Goal: Entertainment & Leisure: Consume media (video, audio)

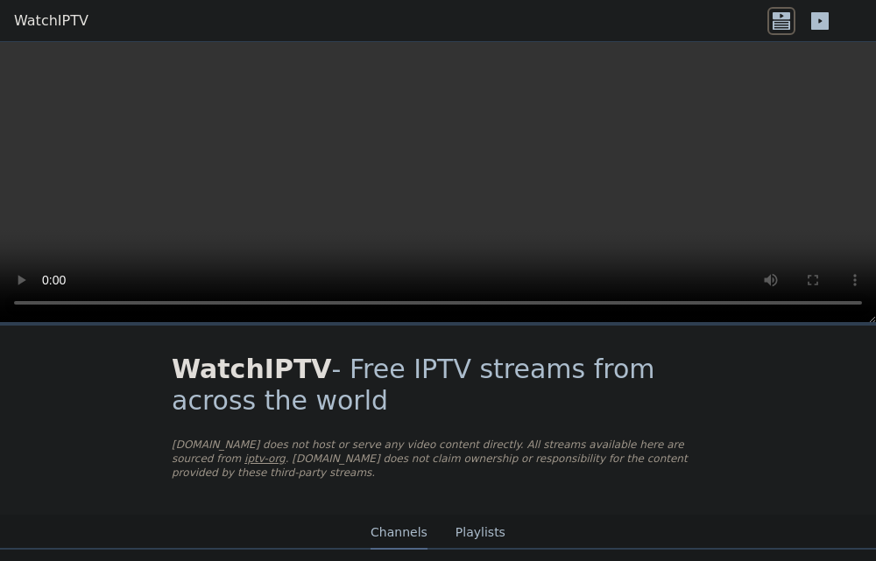
click at [782, 18] on icon at bounding box center [781, 15] width 18 height 7
click at [835, 12] on div at bounding box center [814, 21] width 95 height 28
click at [828, 12] on icon at bounding box center [820, 21] width 28 height 28
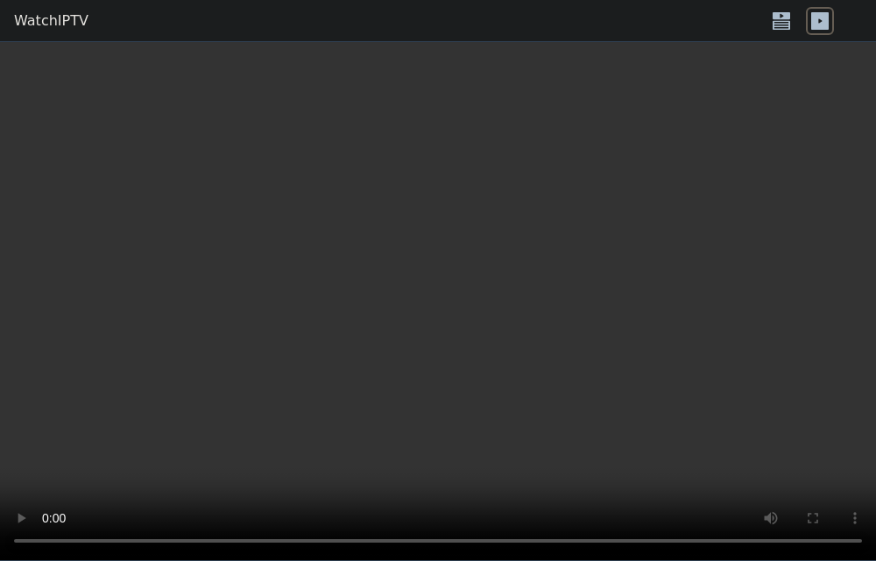
click at [793, 18] on icon at bounding box center [781, 21] width 28 height 28
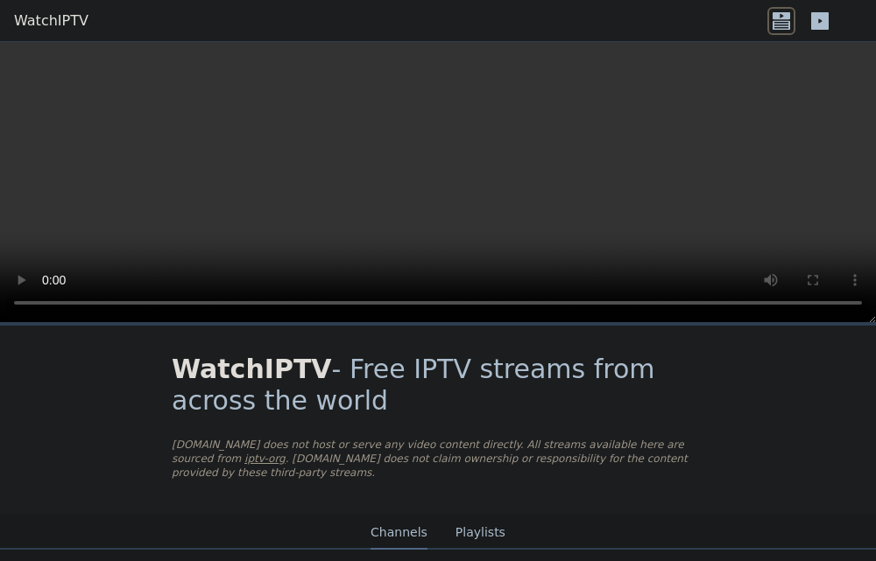
scroll to position [234, 0]
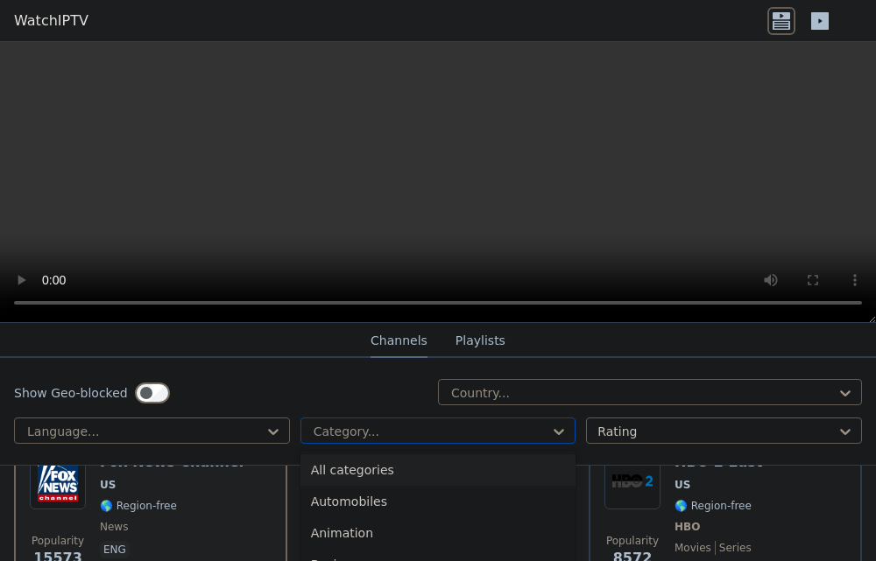
click at [370, 428] on div at bounding box center [431, 432] width 239 height 18
type input "*"
type input "**"
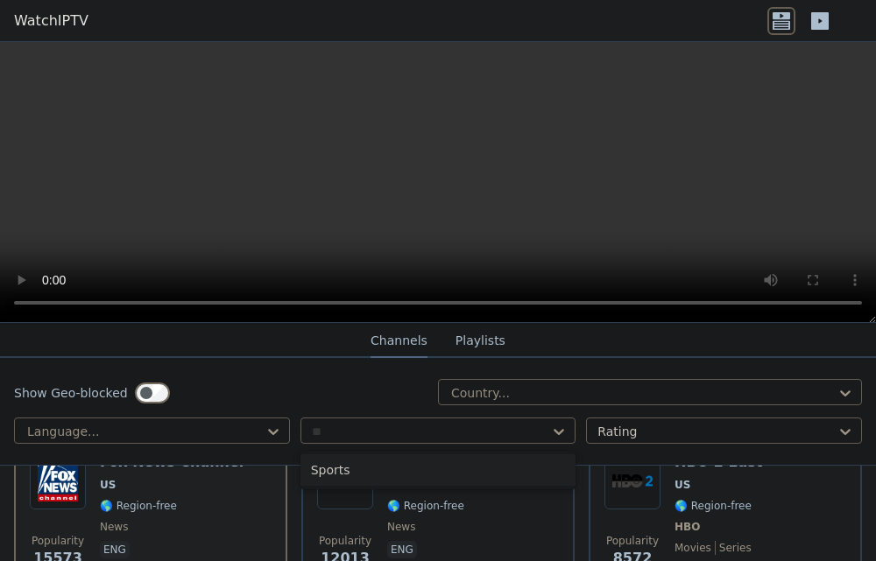
click at [344, 465] on div "Sports" at bounding box center [438, 471] width 276 height 32
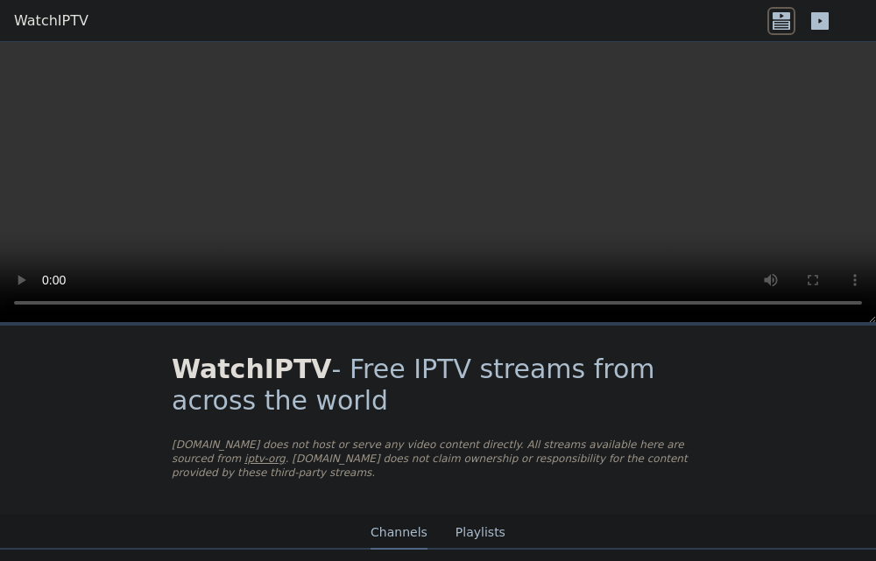
scroll to position [365, 0]
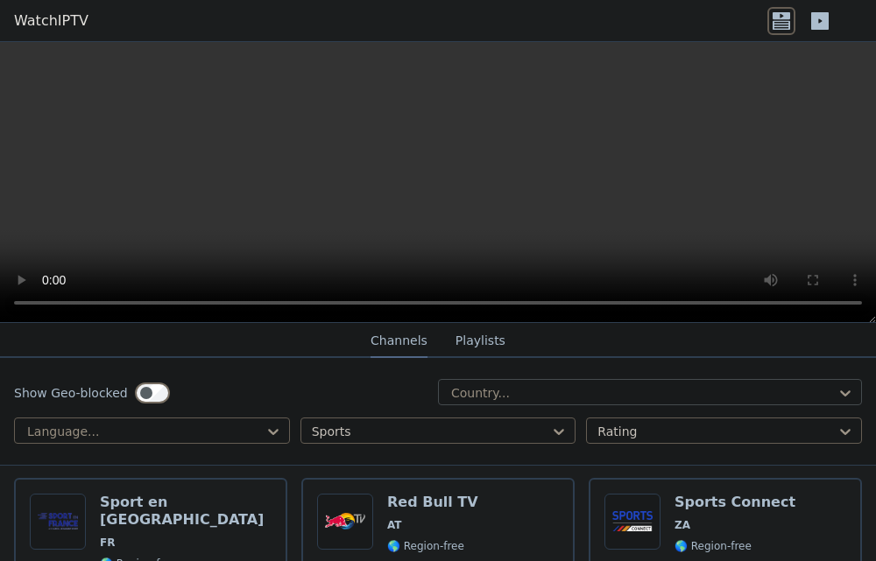
click at [483, 402] on div "Country..." at bounding box center [650, 392] width 424 height 26
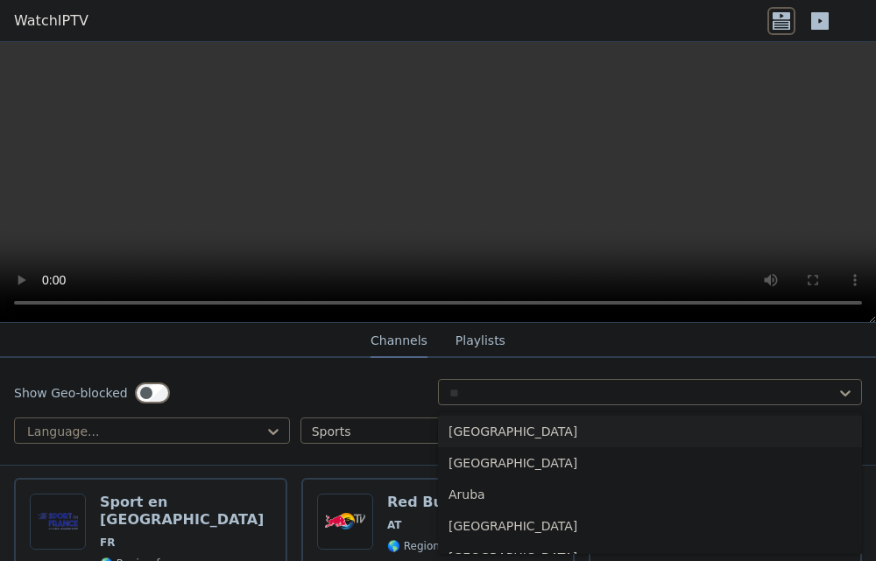
type input "***"
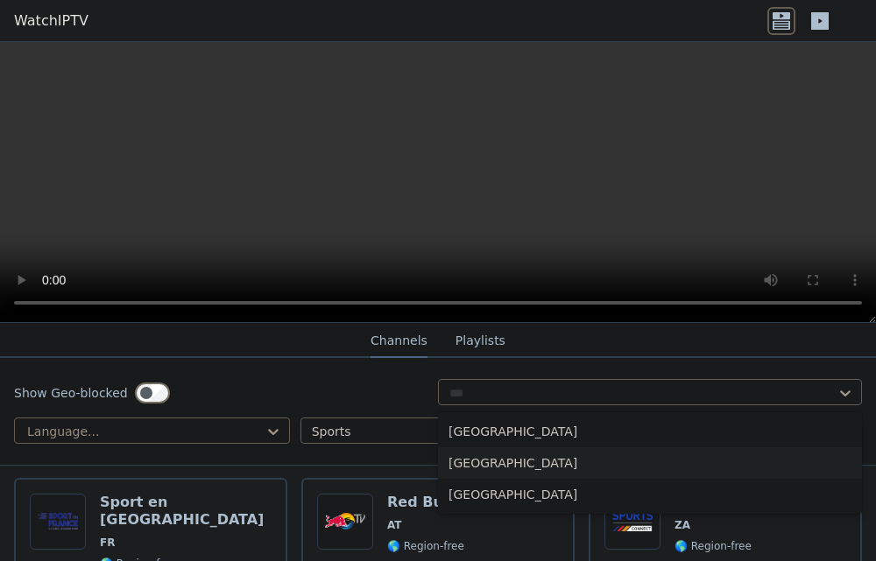
click at [484, 460] on div "[GEOGRAPHIC_DATA]" at bounding box center [650, 464] width 424 height 32
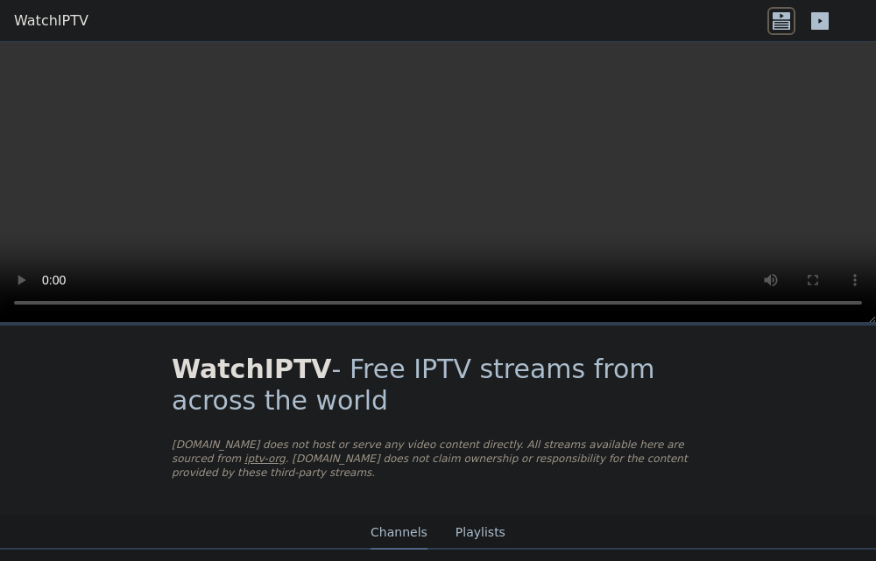
scroll to position [169, 0]
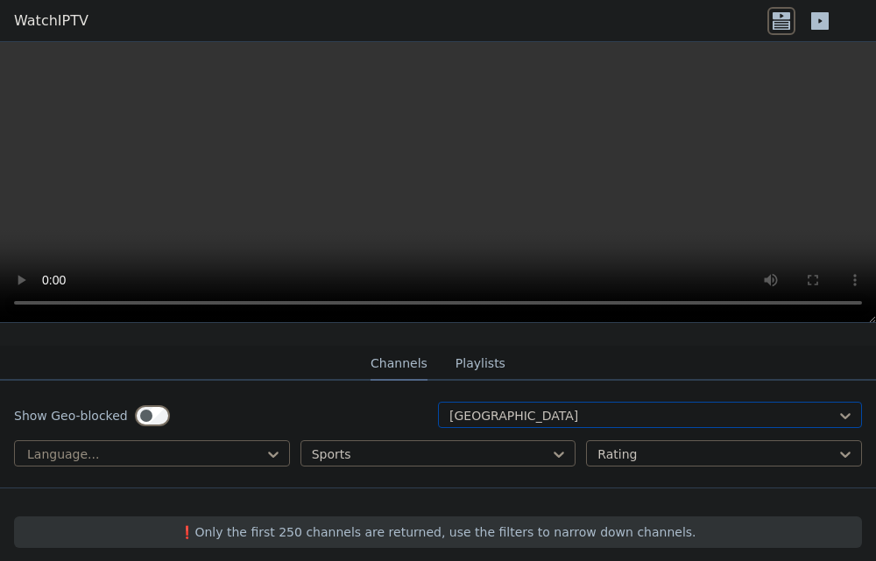
click at [532, 407] on div at bounding box center [642, 416] width 387 height 18
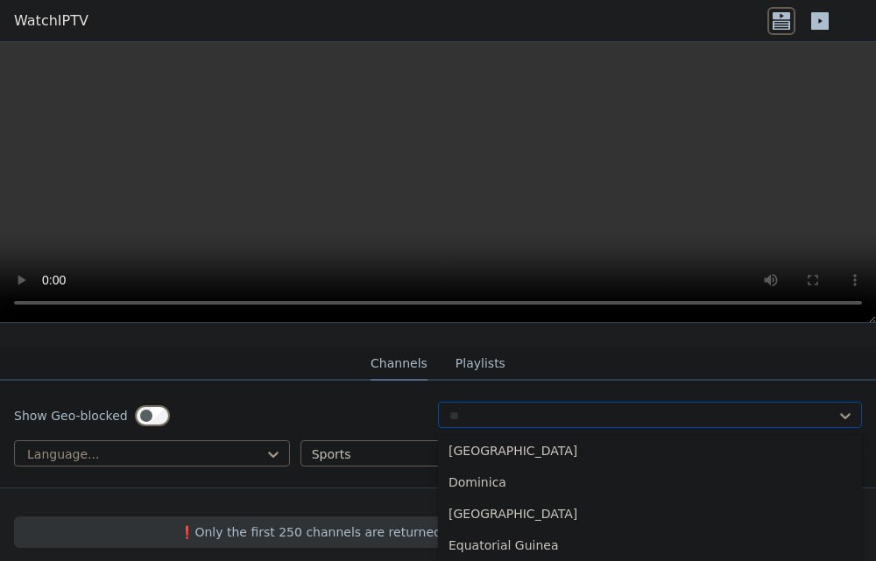
scroll to position [0, 0]
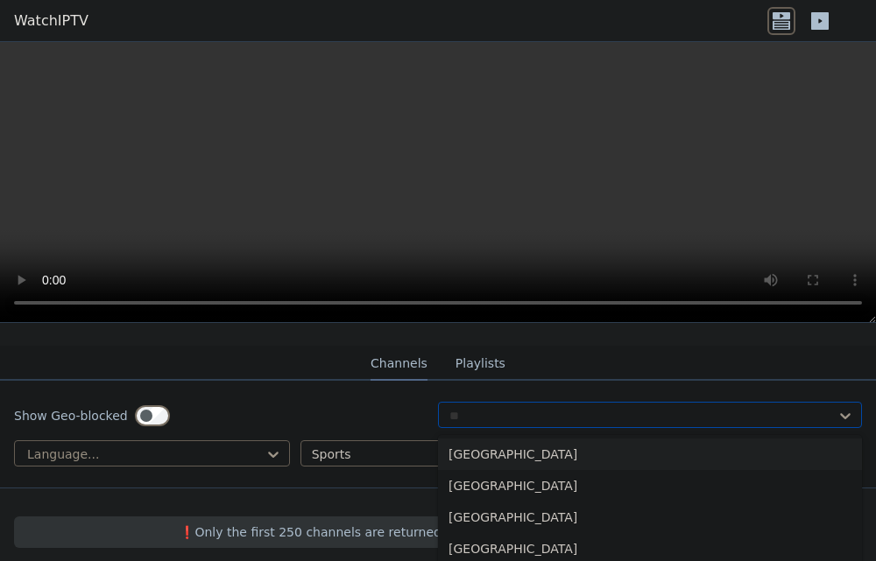
type input "***"
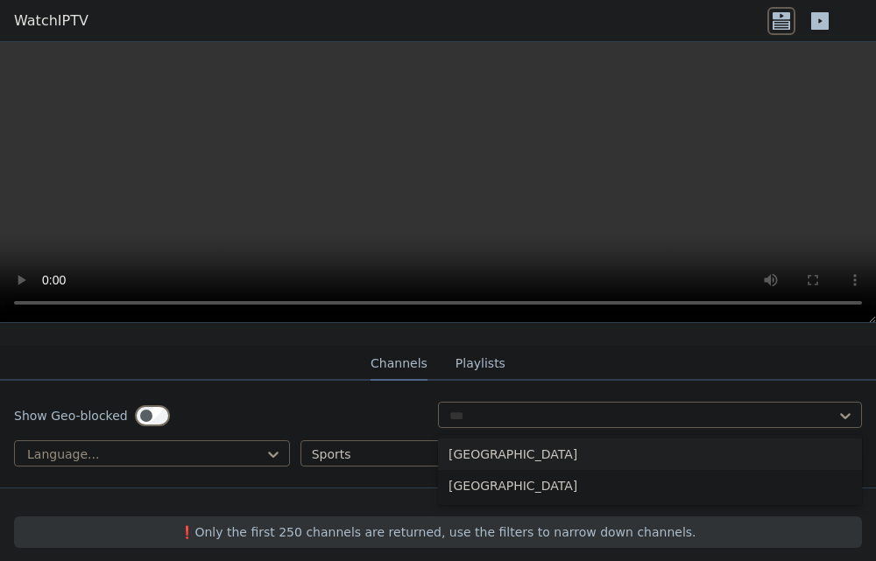
click at [494, 442] on div "[GEOGRAPHIC_DATA]" at bounding box center [650, 455] width 424 height 32
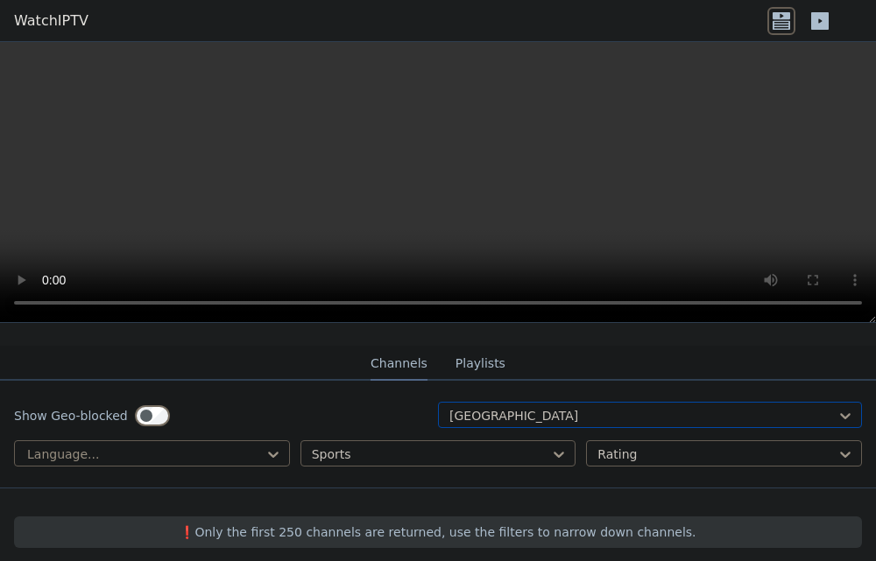
click at [490, 407] on div at bounding box center [642, 416] width 387 height 18
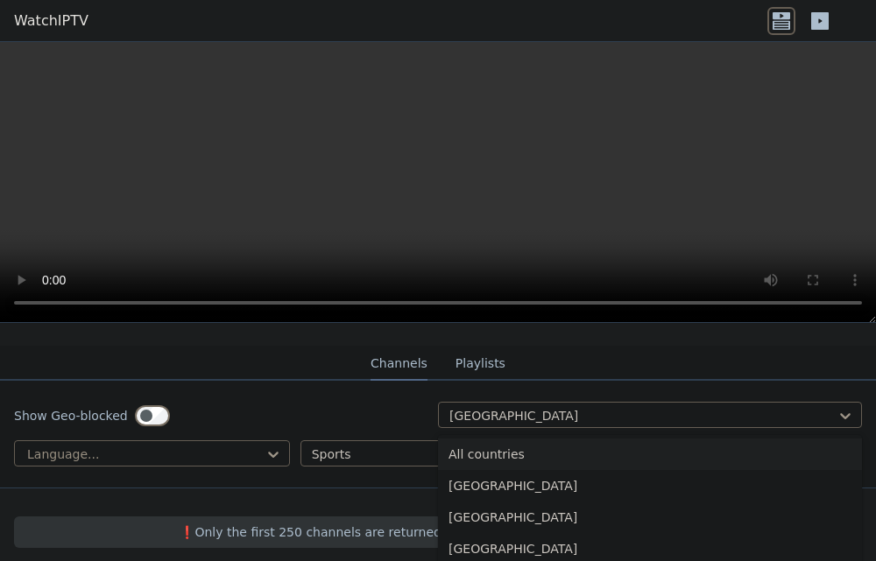
click at [504, 439] on div "All countries" at bounding box center [650, 455] width 424 height 32
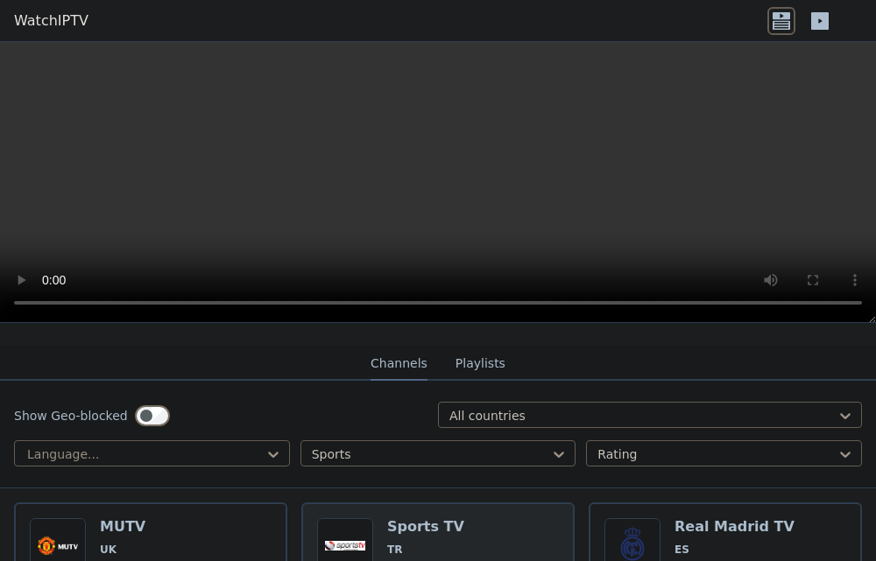
click at [407, 518] on h6 "Sports TV" at bounding box center [425, 527] width 77 height 18
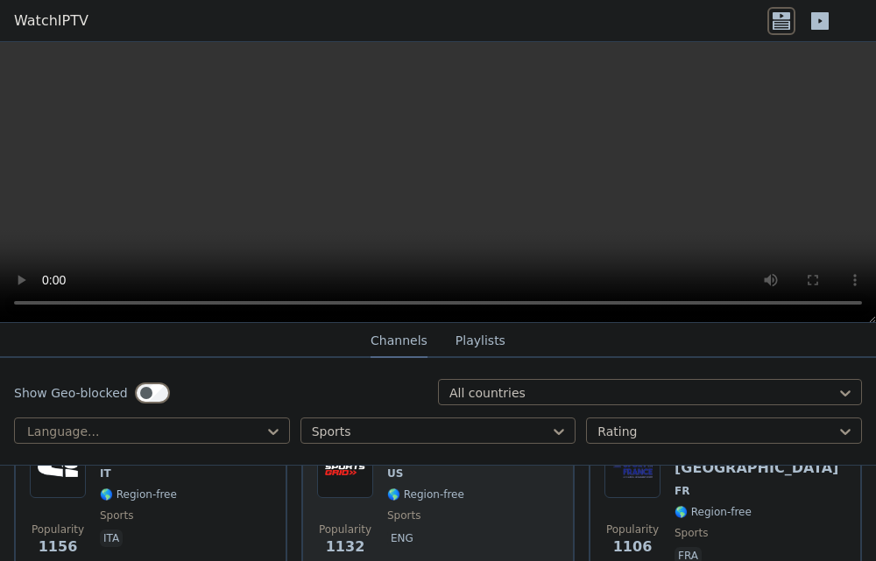
scroll to position [870, 0]
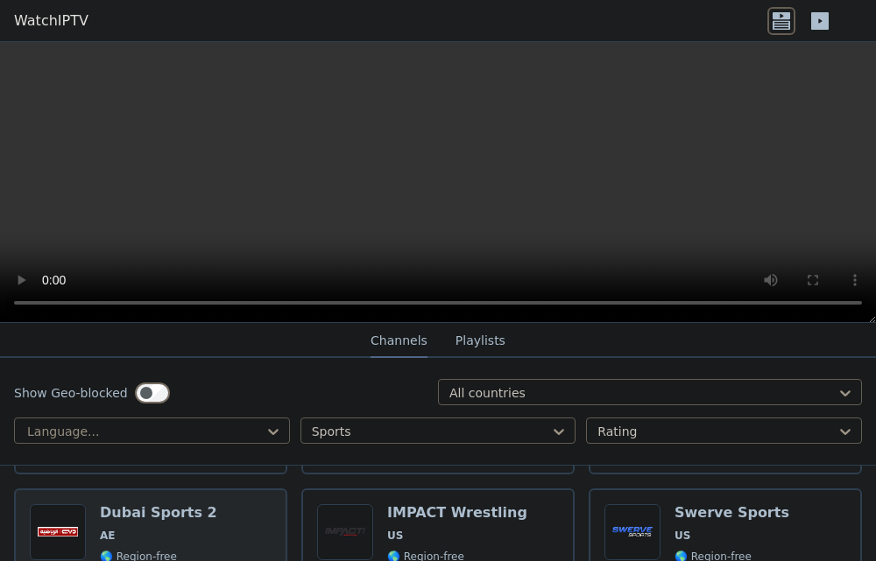
click at [126, 506] on h6 "Dubai Sports 2" at bounding box center [158, 513] width 117 height 18
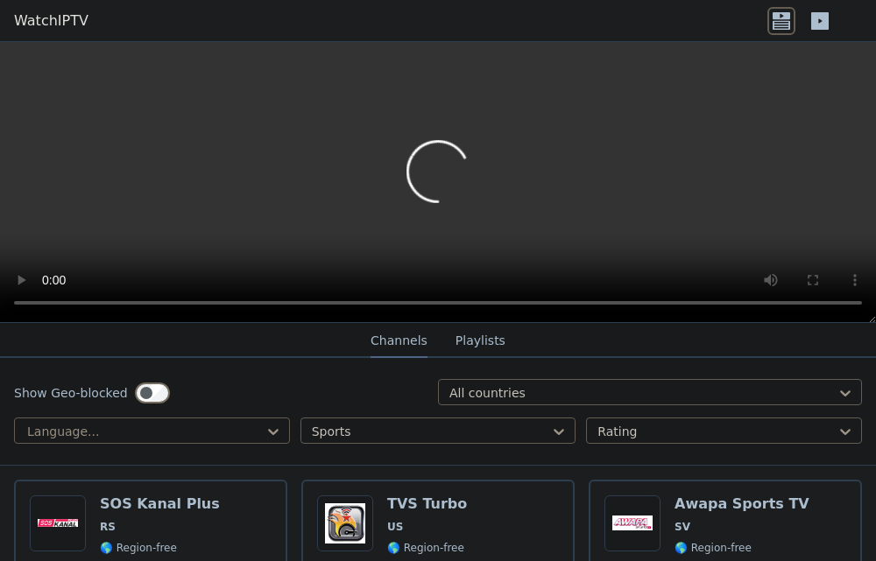
scroll to position [3135, 0]
